Goal: Information Seeking & Learning: Learn about a topic

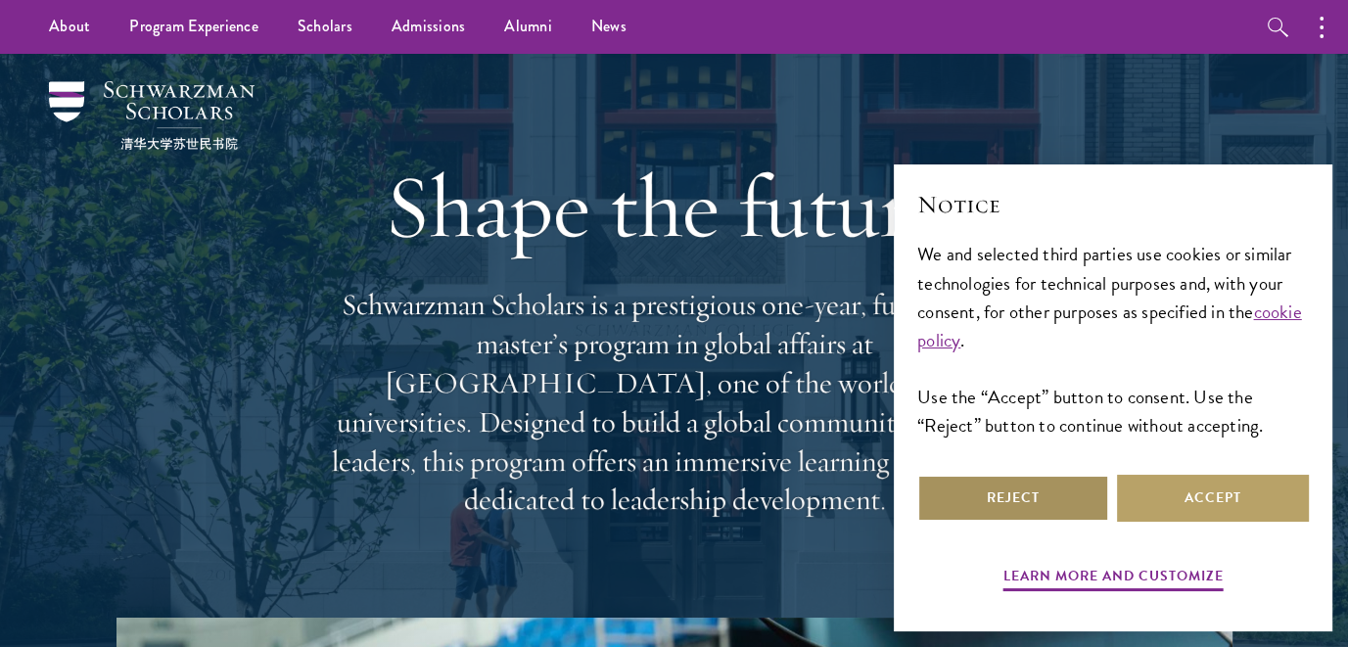
click at [1072, 512] on button "Reject" at bounding box center [1013, 498] width 192 height 47
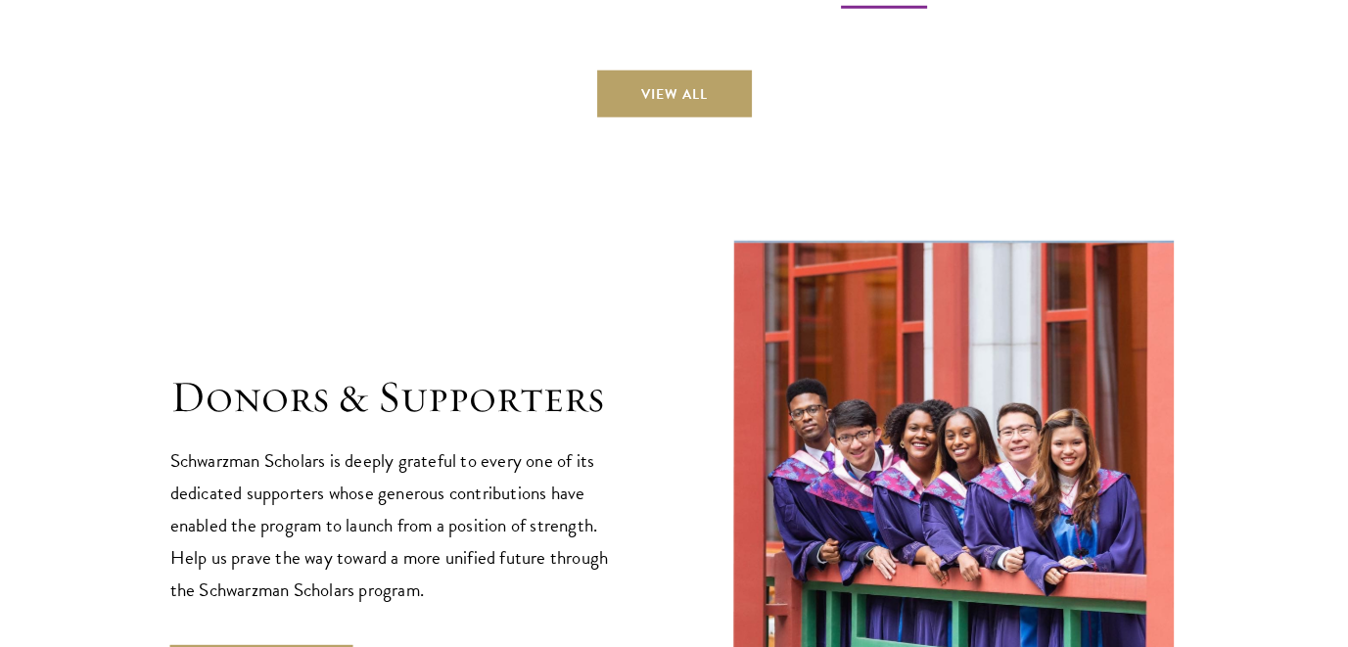
scroll to position [5875, 0]
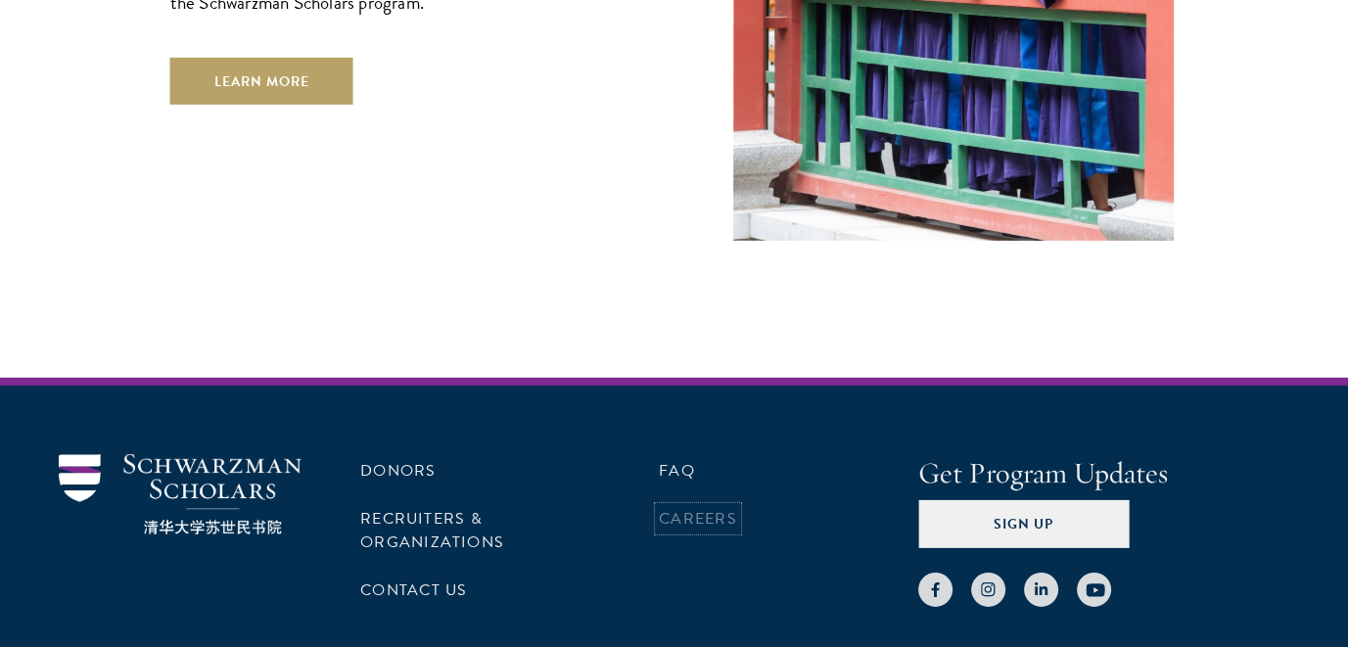
click at [684, 507] on link "Careers" at bounding box center [698, 518] width 78 height 23
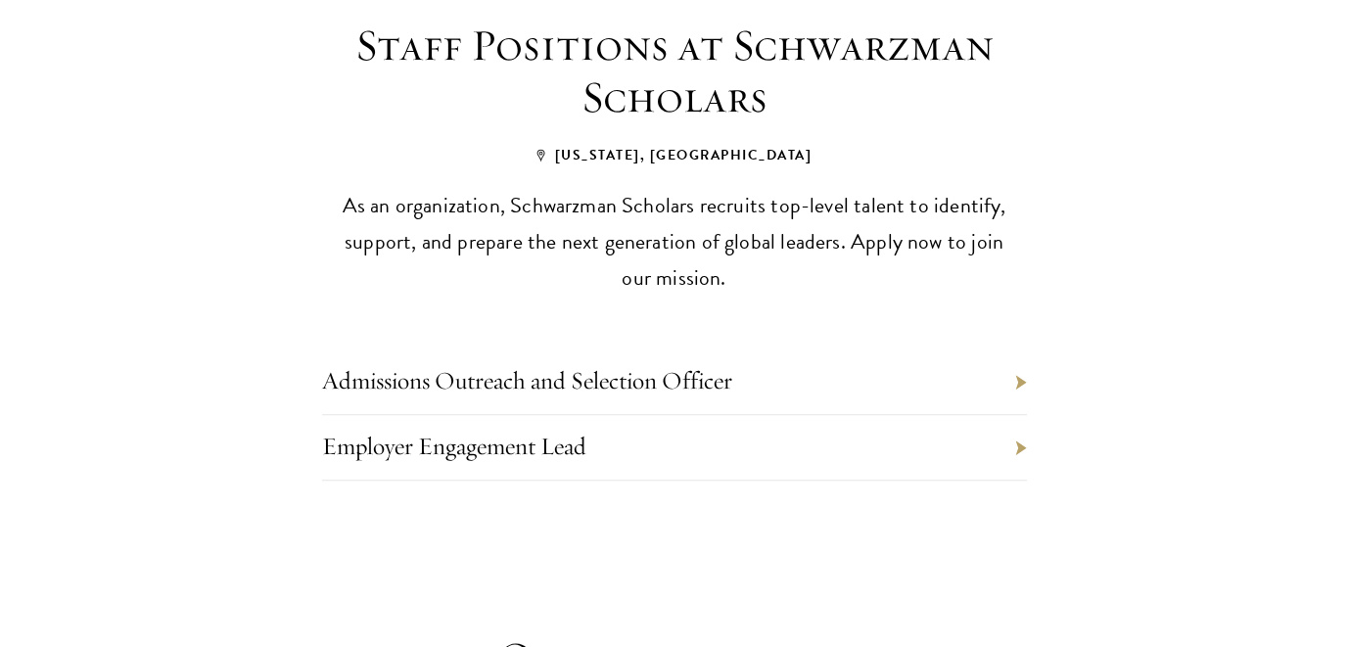
scroll to position [881, 0]
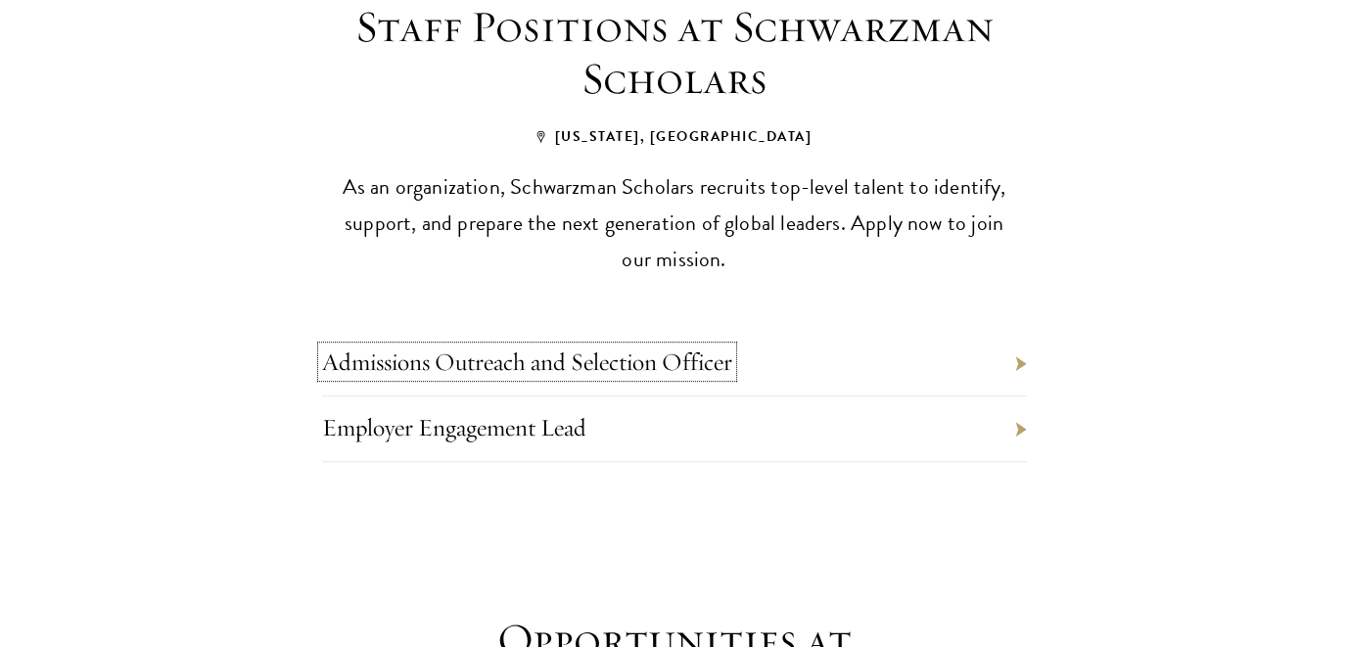
click at [659, 347] on link "Admissions Outreach and Selection Officer" at bounding box center [527, 362] width 410 height 30
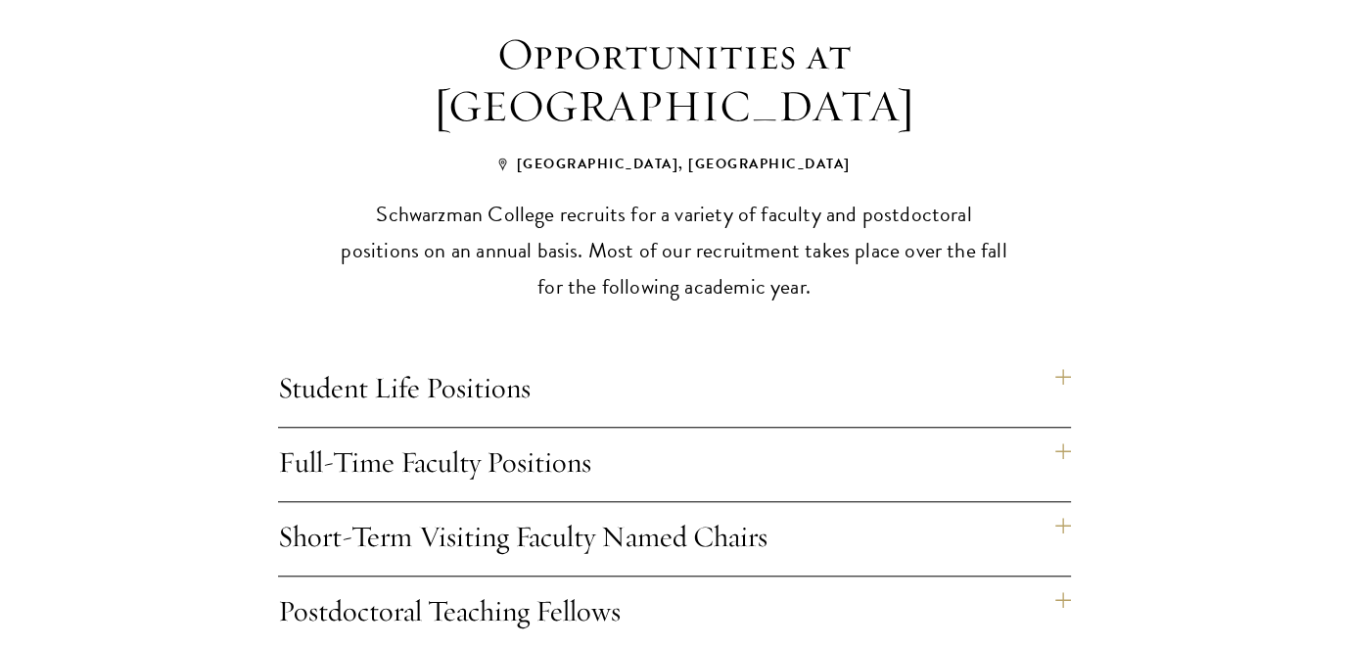
scroll to position [1469, 0]
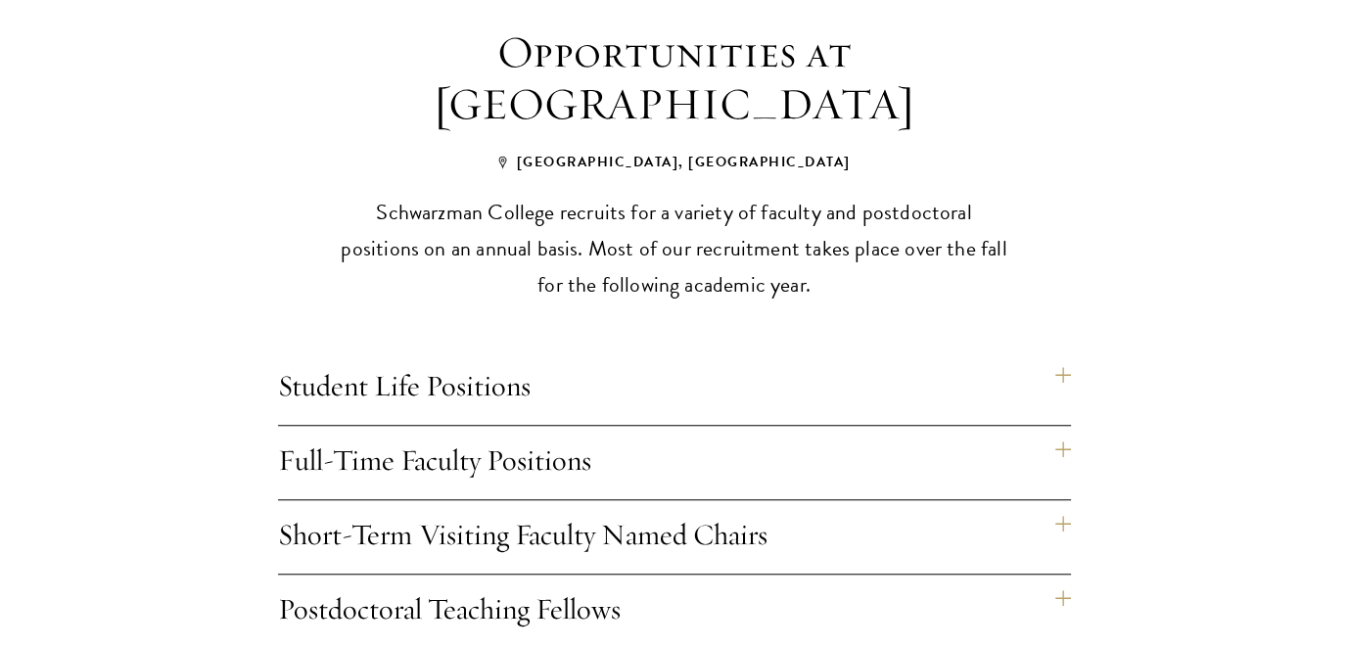
click at [1059, 352] on h4 "Student Life Positions" at bounding box center [674, 388] width 793 height 73
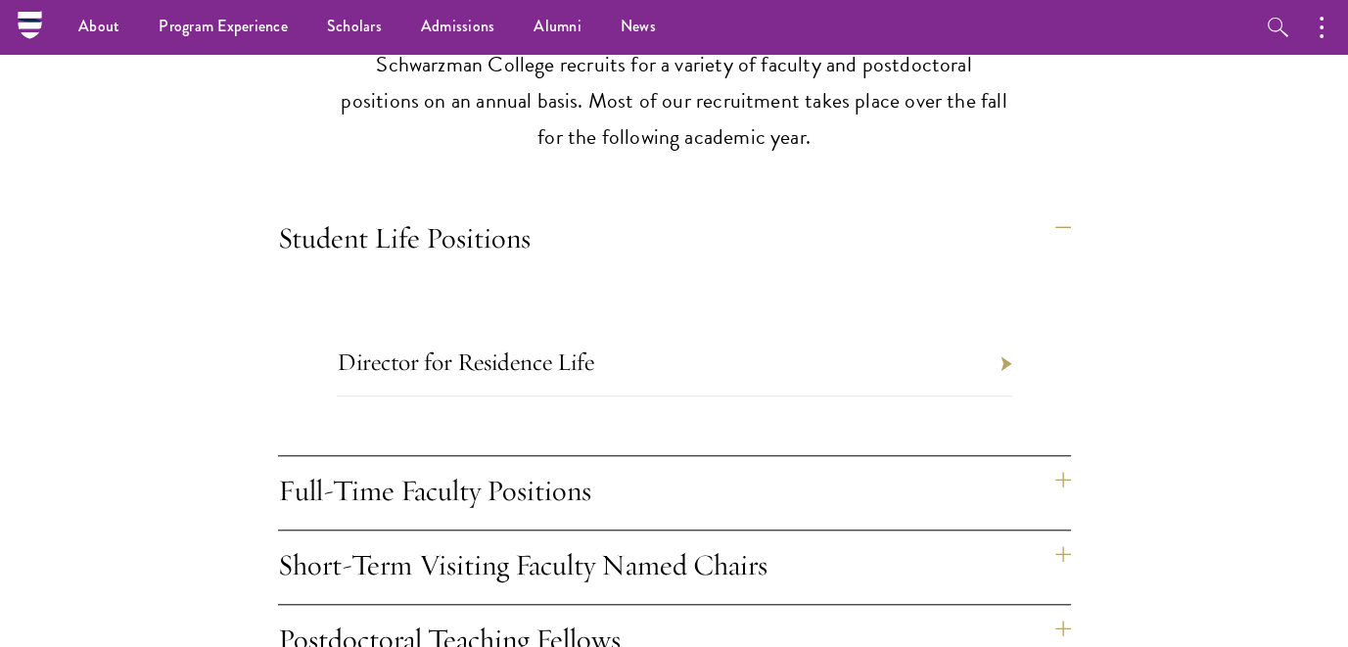
scroll to position [1567, 0]
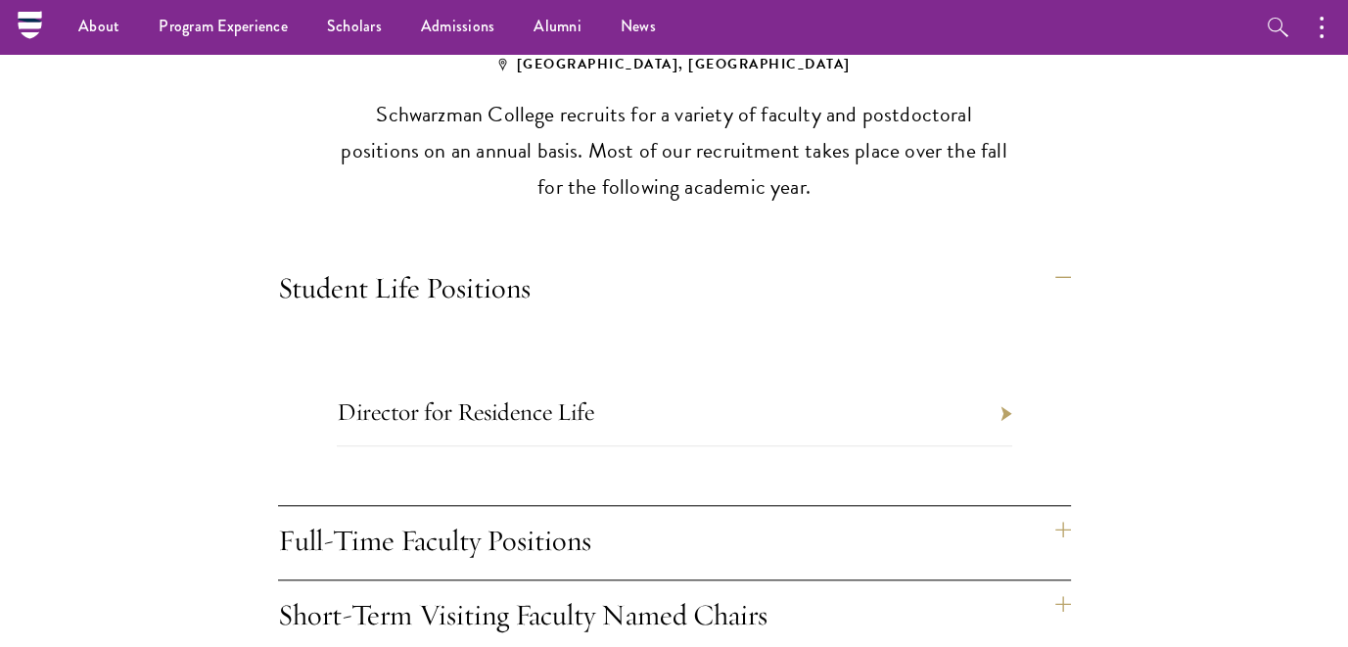
click at [1003, 381] on li "Director for Residence Life" at bounding box center [675, 414] width 676 height 66
drag, startPoint x: 994, startPoint y: 370, endPoint x: 572, endPoint y: 370, distance: 422.0
click at [994, 381] on li "Director for Residence Life" at bounding box center [675, 414] width 676 height 66
click at [491, 397] on link "Director for Residence Life" at bounding box center [466, 412] width 258 height 30
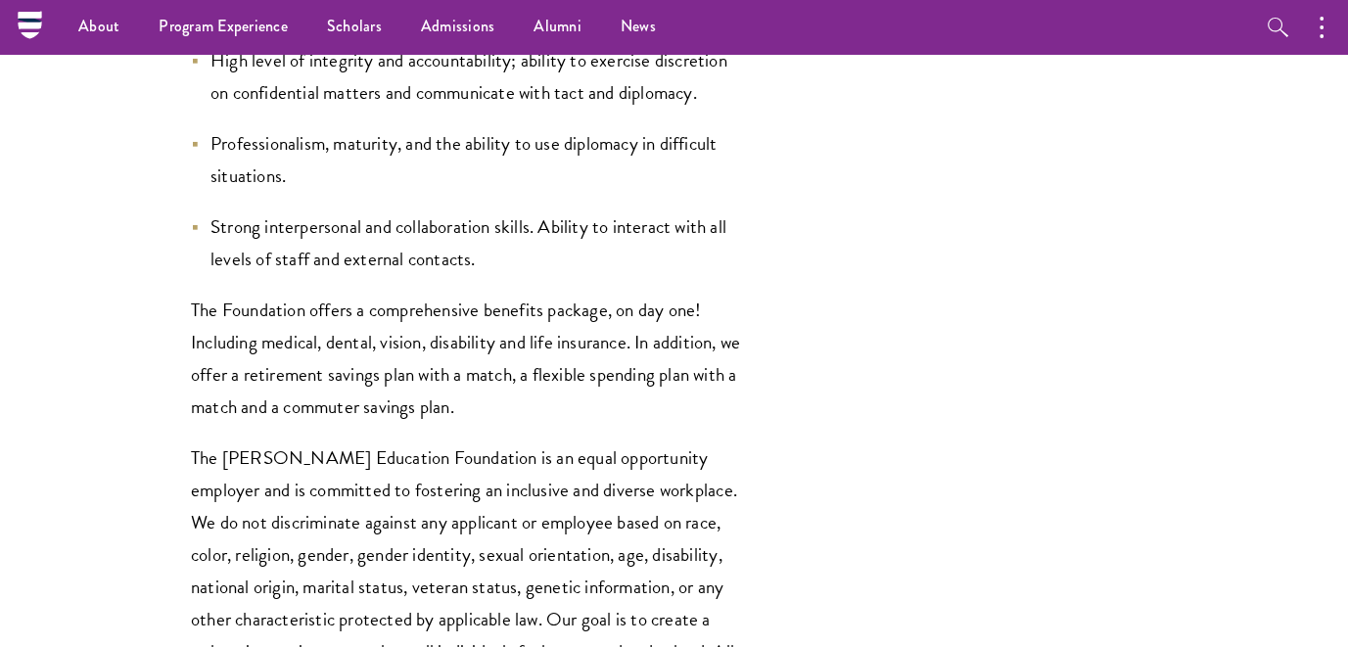
scroll to position [4406, 0]
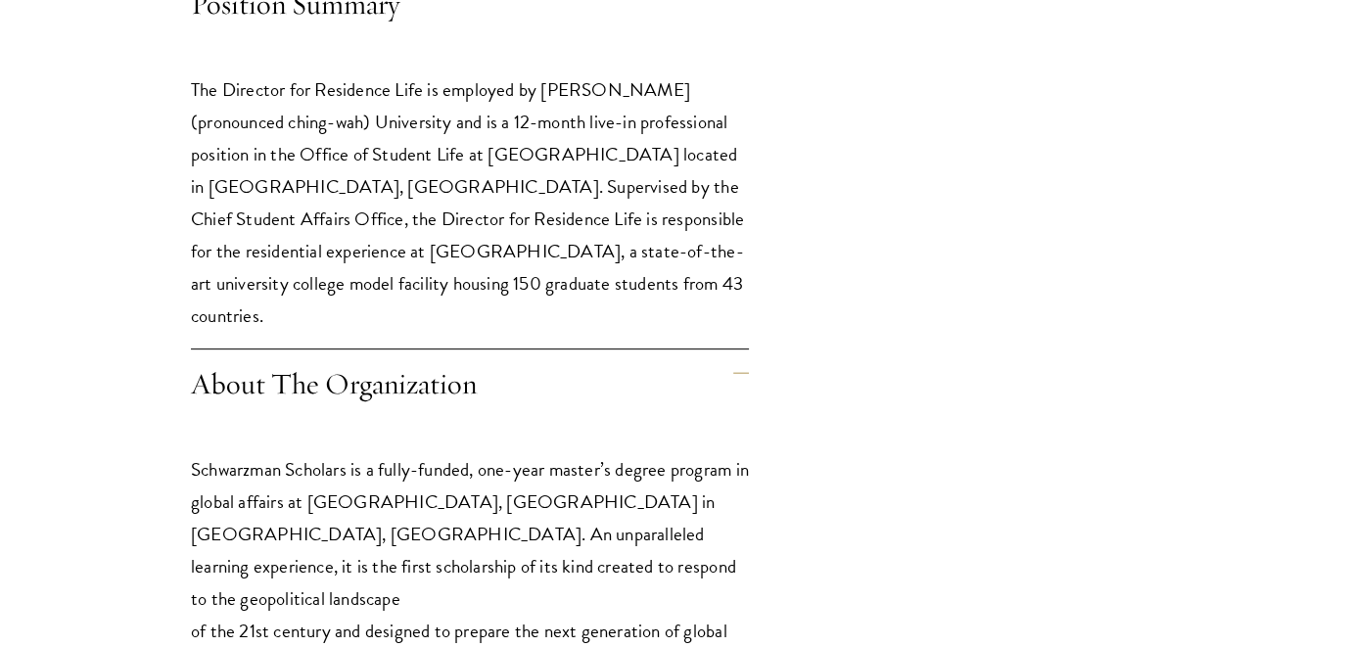
scroll to position [881, 0]
